Goal: Information Seeking & Learning: Learn about a topic

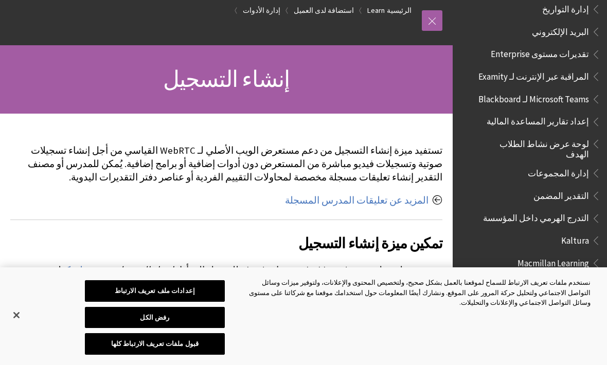
scroll to position [60, 0]
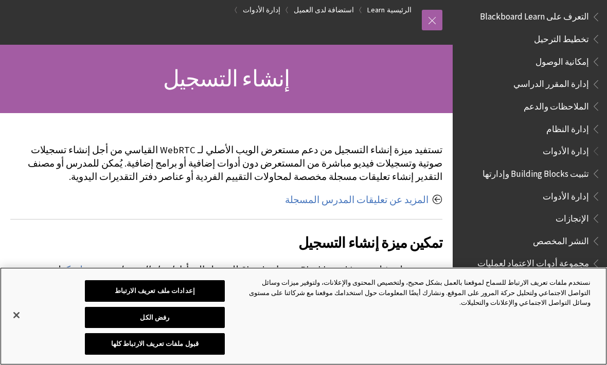
click at [14, 317] on button "إغلاق" at bounding box center [16, 315] width 23 height 23
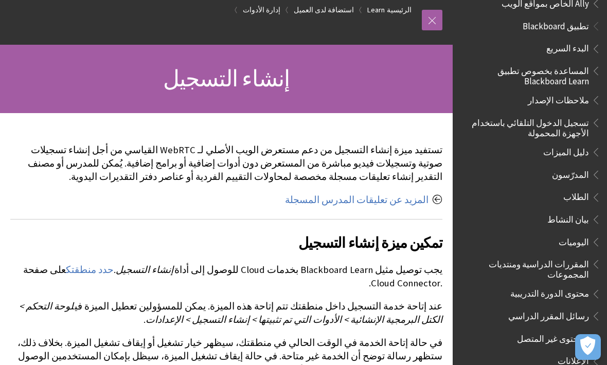
scroll to position [94, 0]
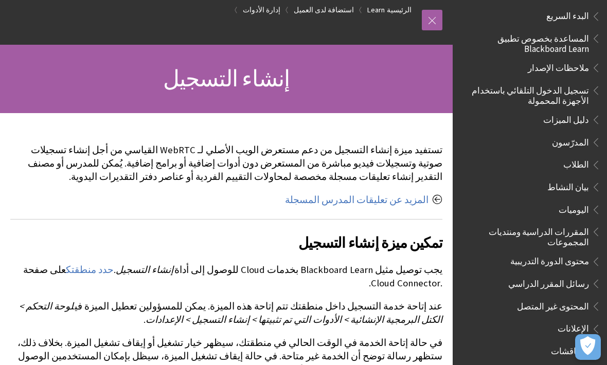
click at [584, 160] on span "الطلاب" at bounding box center [577, 163] width 26 height 14
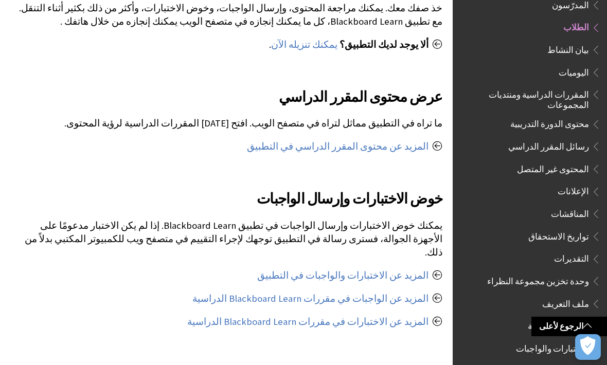
scroll to position [502, 0]
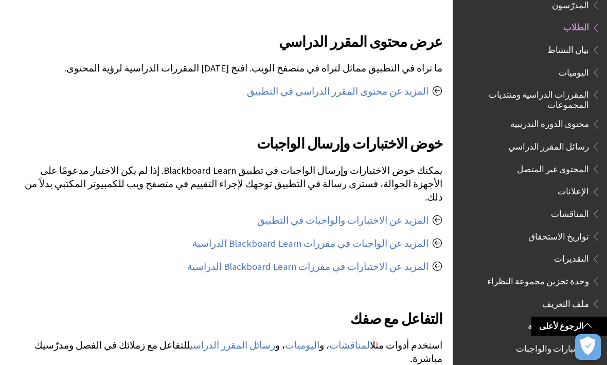
click at [413, 238] on link "المزيد عن الواجبات في مقررات Blackboard Learn الدراسية" at bounding box center [310, 244] width 236 height 12
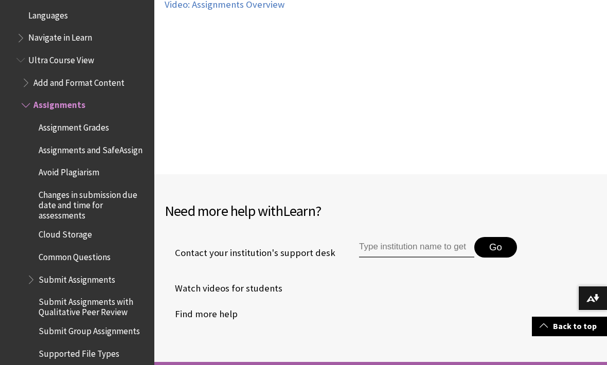
scroll to position [734, 0]
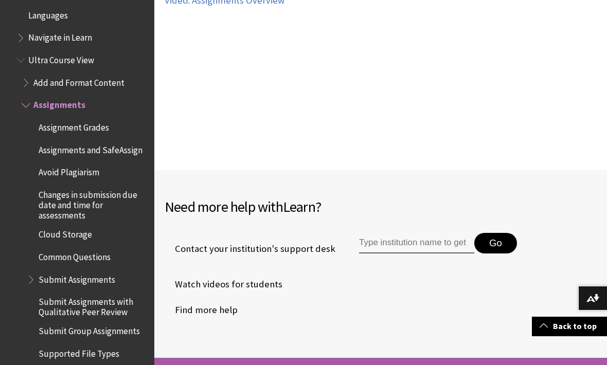
click at [579, 336] on link "Back to top" at bounding box center [569, 326] width 75 height 19
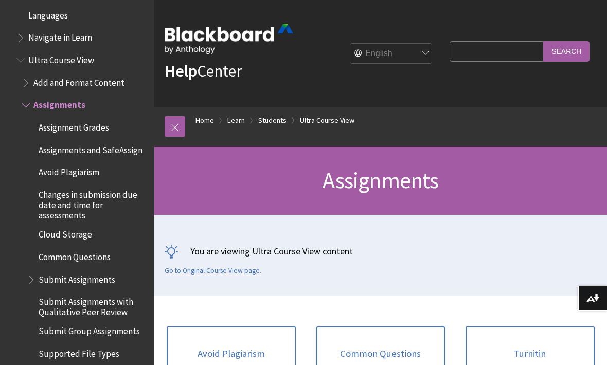
scroll to position [26, 0]
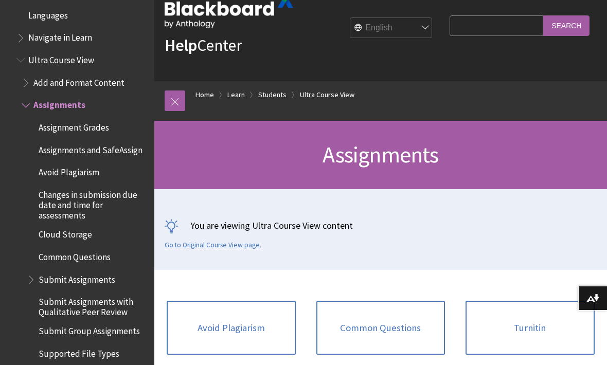
click at [0, 0] on img at bounding box center [0, 0] width 0 height 0
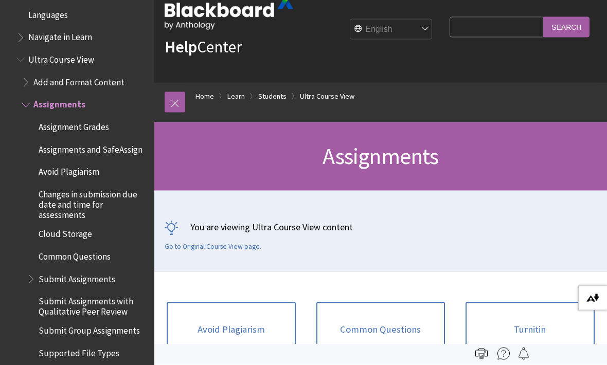
scroll to position [0, 0]
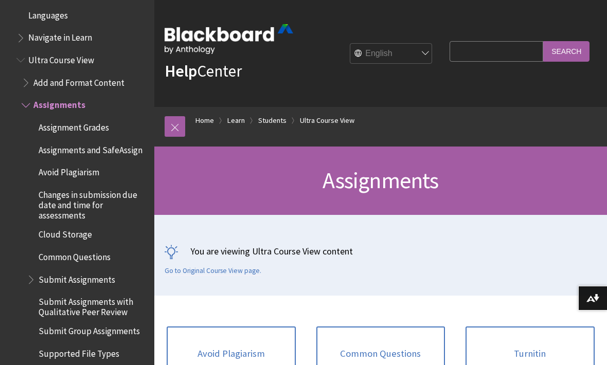
click at [433, 48] on select "English عربية Català Cymraeg Deutsch Español Suomi Français עברית Italiano 日本語 …" at bounding box center [391, 54] width 82 height 21
select select "/ar-sa/Learn/Student/Ultra/Assignments"
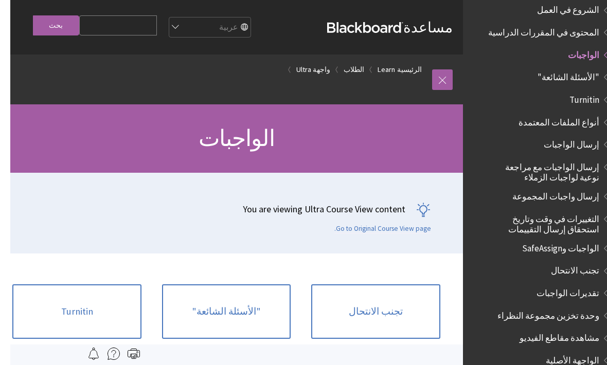
click at [117, 21] on input "Search Query" at bounding box center [108, 25] width 78 height 20
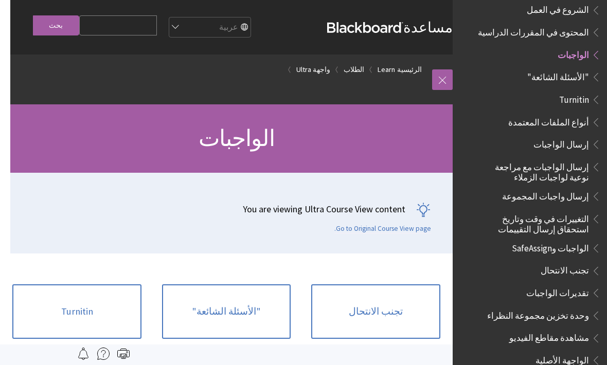
click at [442, 83] on link at bounding box center [442, 79] width 21 height 21
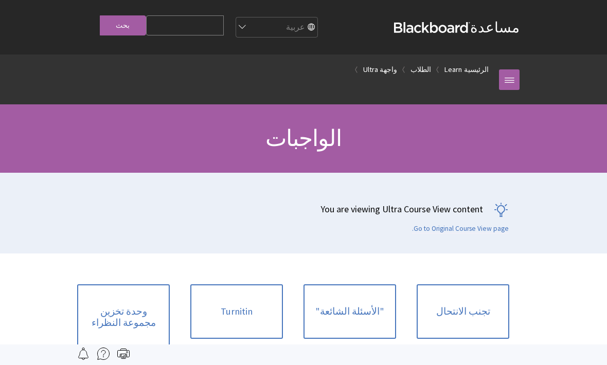
scroll to position [0, 0]
click at [510, 86] on link at bounding box center [509, 79] width 21 height 21
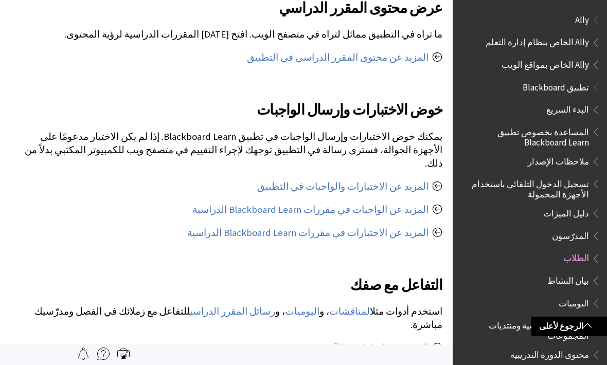
scroll to position [231, 0]
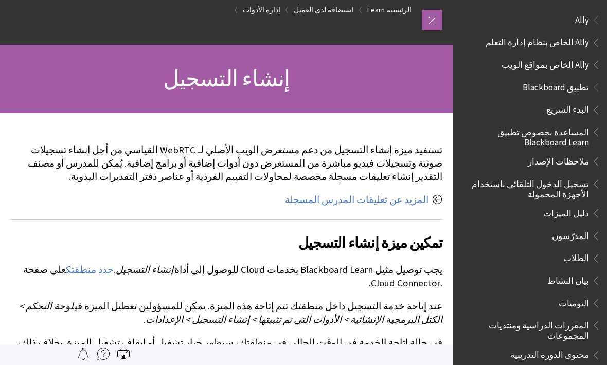
scroll to position [1684, 0]
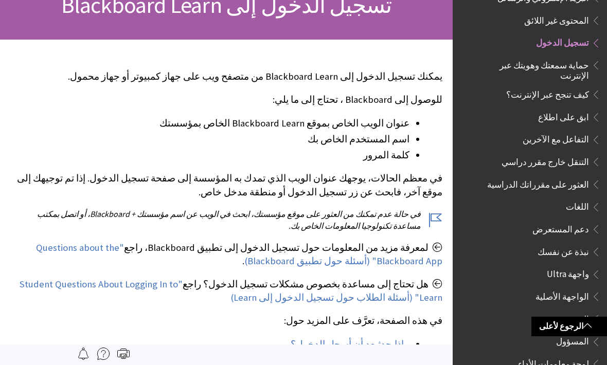
click at [411, 268] on link ""Questions about the Blackboard App" (أسئلة حول تطبيق Blackboard)" at bounding box center [239, 255] width 407 height 26
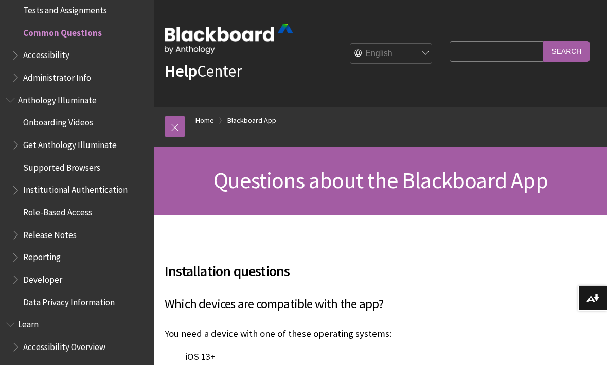
click at [429, 58] on select "English عربية Català Cymraeg Deutsch Español Suomi Français עברית Italiano 日本語 …" at bounding box center [391, 54] width 82 height 21
select select "/ar-sa/Blackboard_App/FAQs"
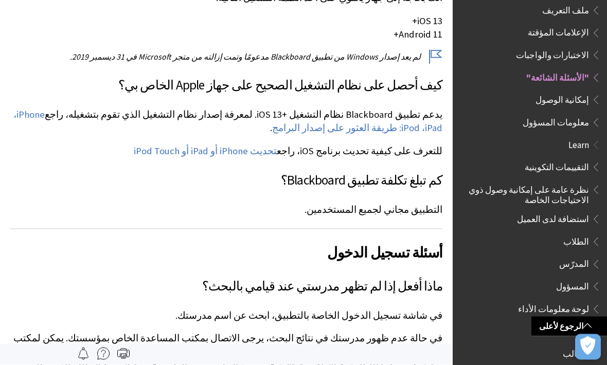
scroll to position [291, 0]
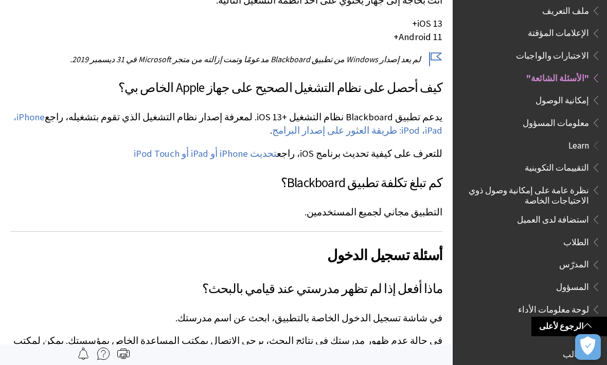
click at [176, 2] on p "أنت بحاجة إلى جهاز يحتوي على أحد أنظمة التشغيل التالية:" at bounding box center [226, 0] width 432 height 13
